Goal: Use online tool/utility: Use online tool/utility

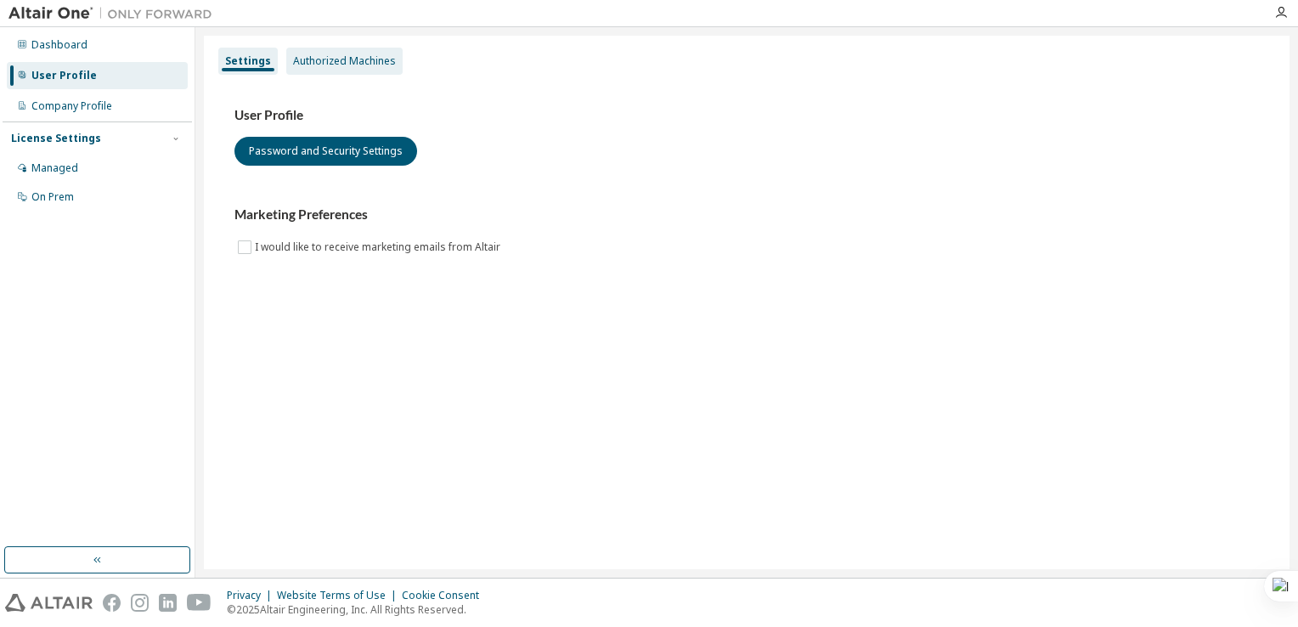
click at [349, 61] on div "Authorized Machines" at bounding box center [344, 61] width 103 height 14
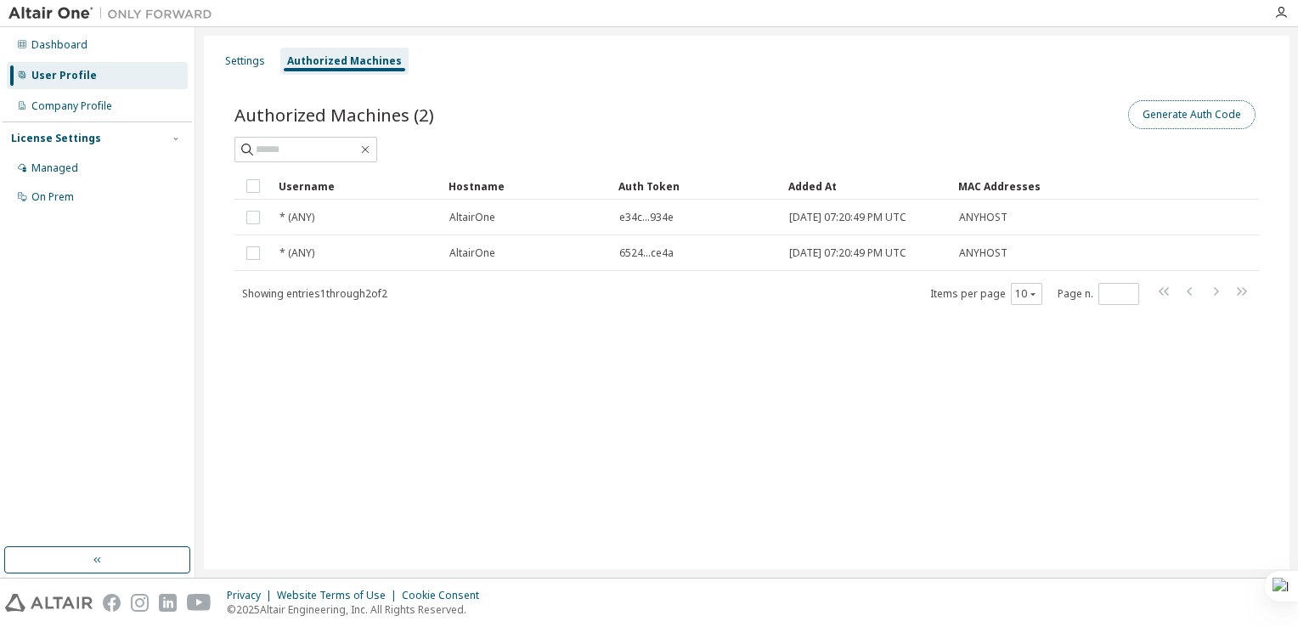
click at [1158, 115] on button "Generate Auth Code" at bounding box center [1191, 114] width 127 height 29
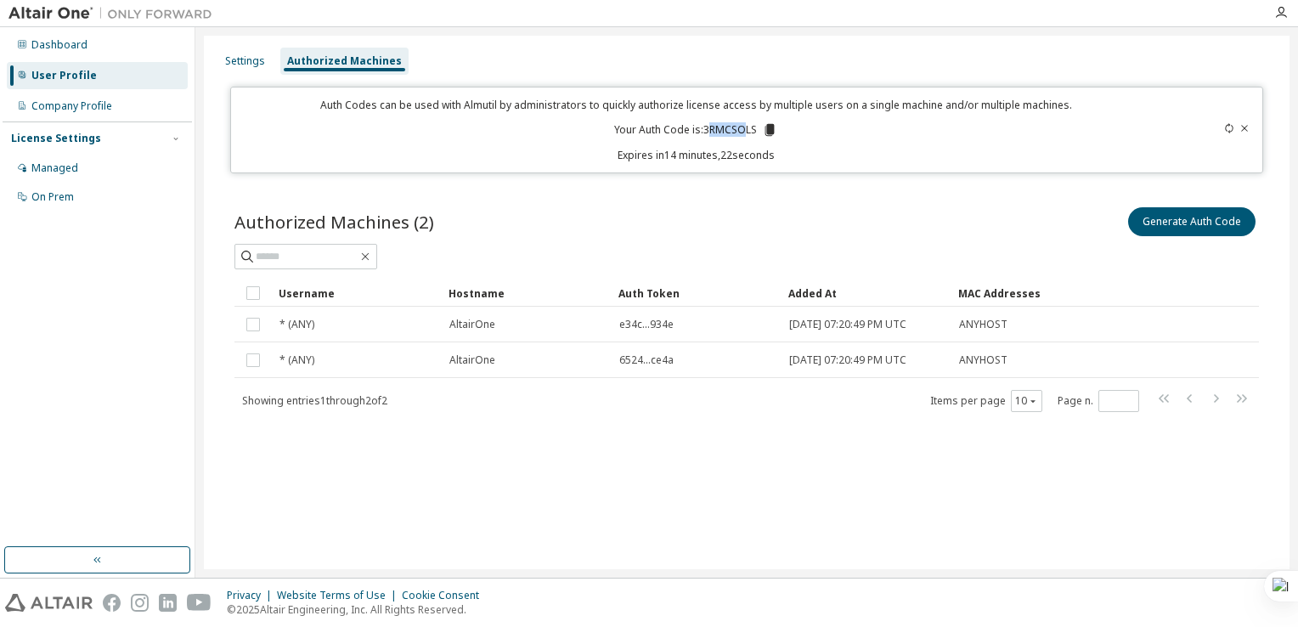
drag, startPoint x: 708, startPoint y: 130, endPoint x: 747, endPoint y: 134, distance: 39.3
click at [747, 134] on p "Your Auth Code is: 3RMCSOLS" at bounding box center [695, 129] width 163 height 15
drag, startPoint x: 747, startPoint y: 134, endPoint x: 820, endPoint y: 137, distance: 73.1
click at [820, 137] on div "Auth Codes can be used with Almutil by administrators to quickly authorize lice…" at bounding box center [696, 130] width 910 height 65
click at [769, 130] on icon at bounding box center [769, 130] width 9 height 12
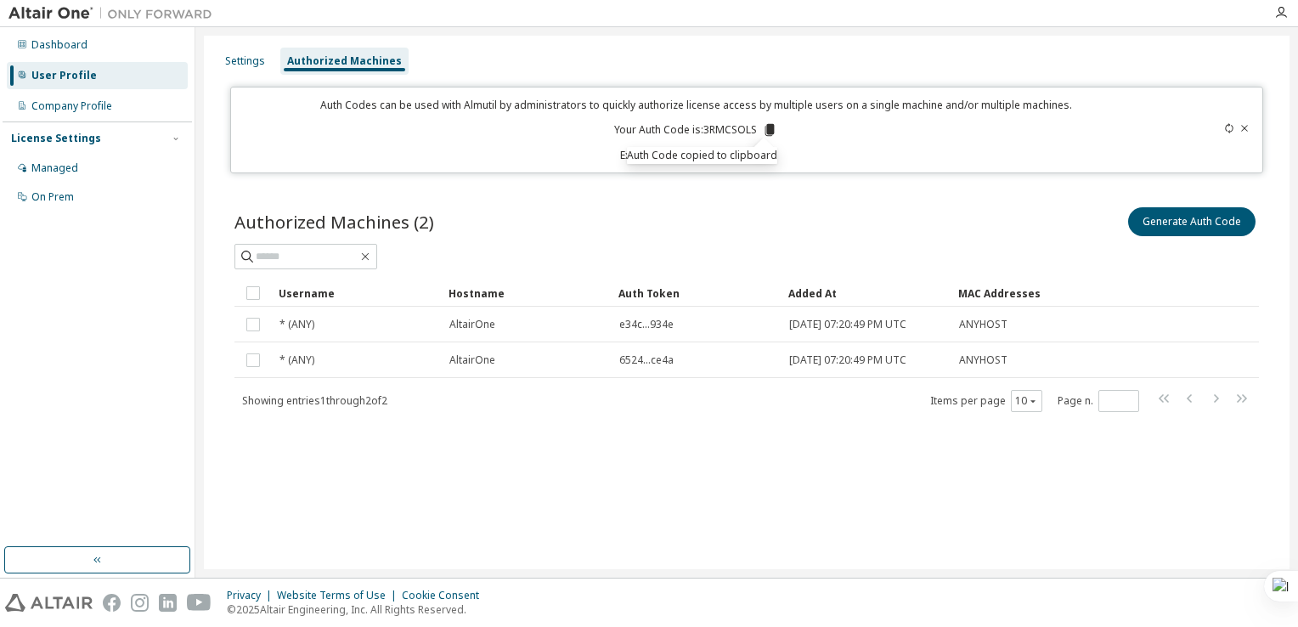
click at [824, 210] on div "Generate Auth Code" at bounding box center [1003, 222] width 512 height 36
click at [765, 131] on icon at bounding box center [769, 130] width 9 height 12
